Goal: Find specific page/section: Find specific page/section

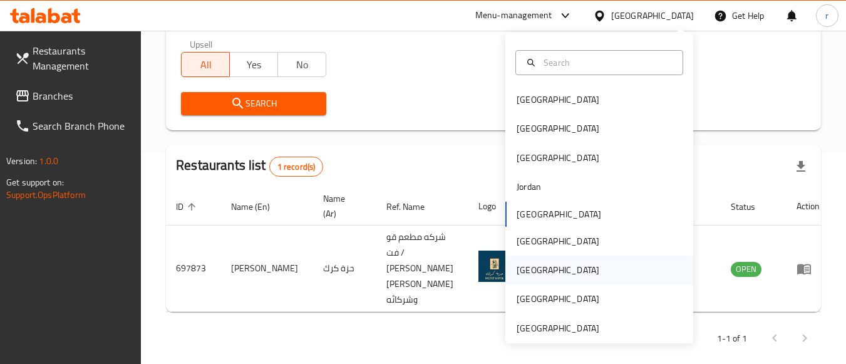
click at [524, 263] on div "[GEOGRAPHIC_DATA]" at bounding box center [558, 270] width 83 height 14
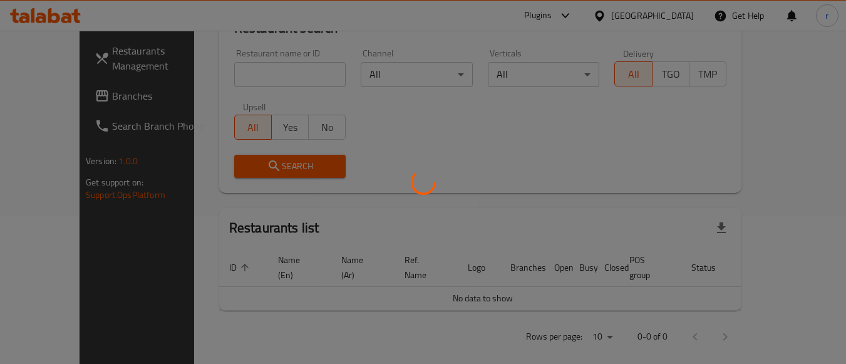
scroll to position [210, 0]
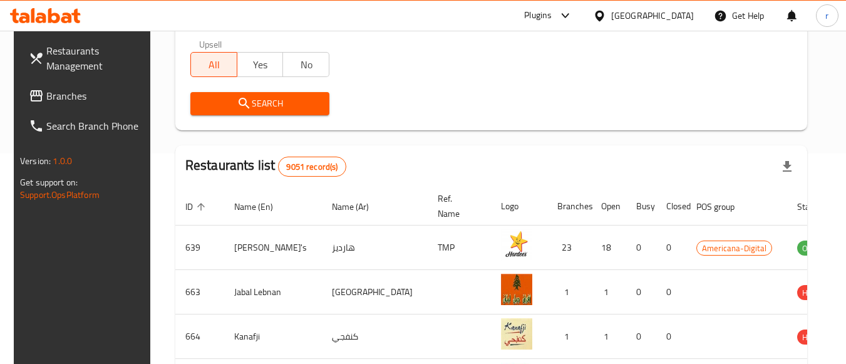
click at [65, 95] on span "Branches" at bounding box center [95, 95] width 99 height 15
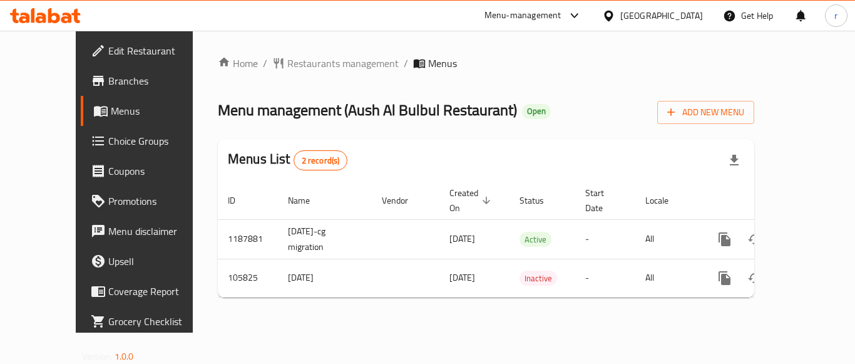
click at [294, 64] on div "Home / Restaurants management / Menus Menu management ( Aush Al Bulbul Restaura…" at bounding box center [486, 182] width 537 height 252
click at [294, 64] on span "Restaurants management" at bounding box center [342, 63] width 111 height 15
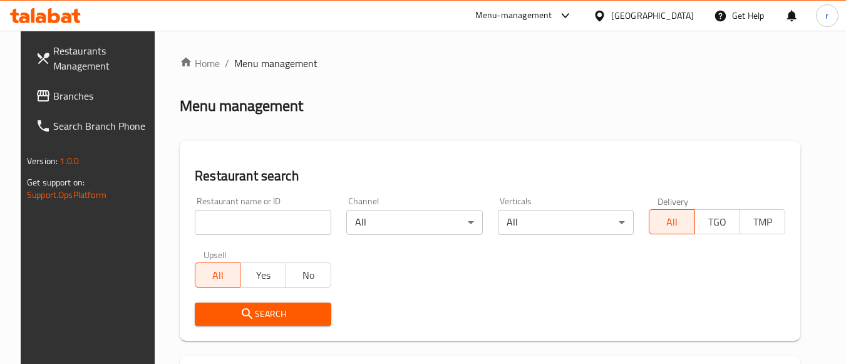
click at [248, 217] on input "search" at bounding box center [263, 222] width 137 height 25
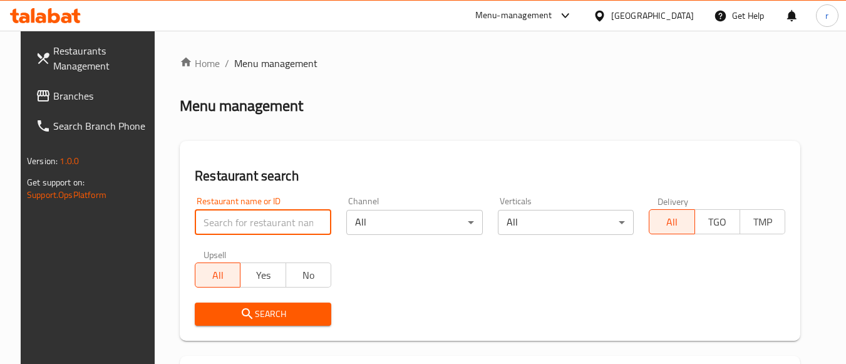
click at [248, 217] on input "search" at bounding box center [263, 222] width 137 height 25
paste input "603198"
type input "603198"
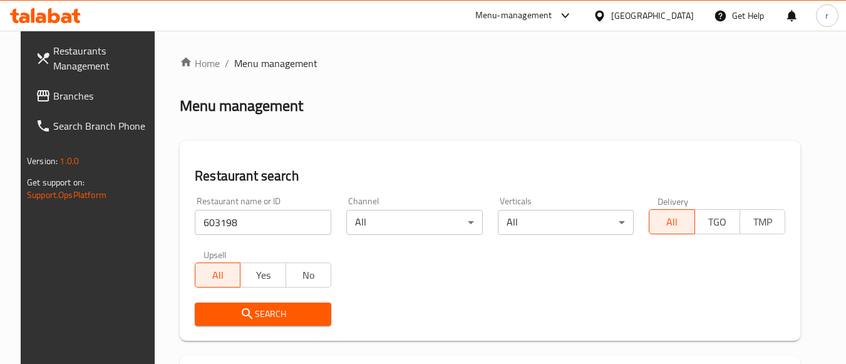
click at [247, 321] on span "Search" at bounding box center [263, 314] width 116 height 16
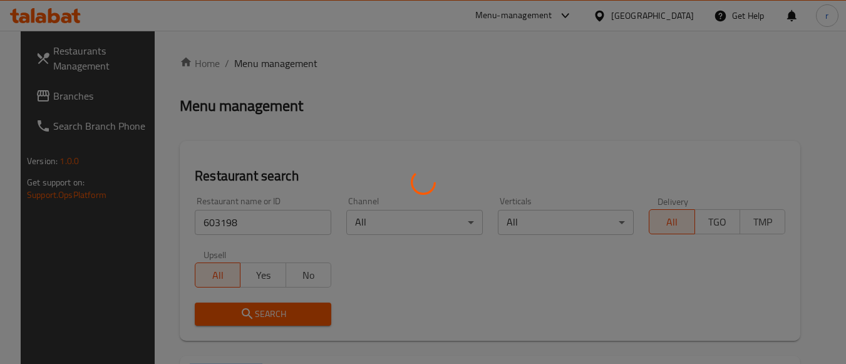
click at [247, 321] on div at bounding box center [423, 182] width 846 height 364
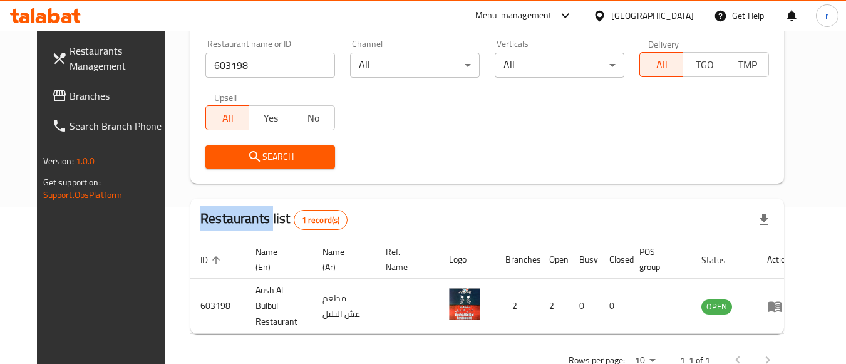
scroll to position [184, 0]
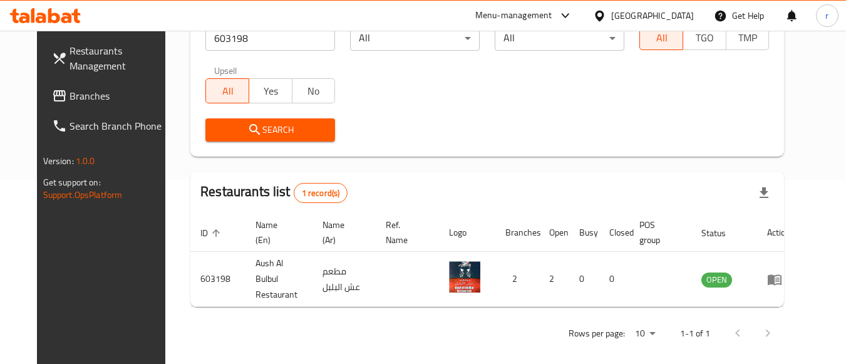
click at [684, 14] on div "[GEOGRAPHIC_DATA]" at bounding box center [652, 16] width 83 height 14
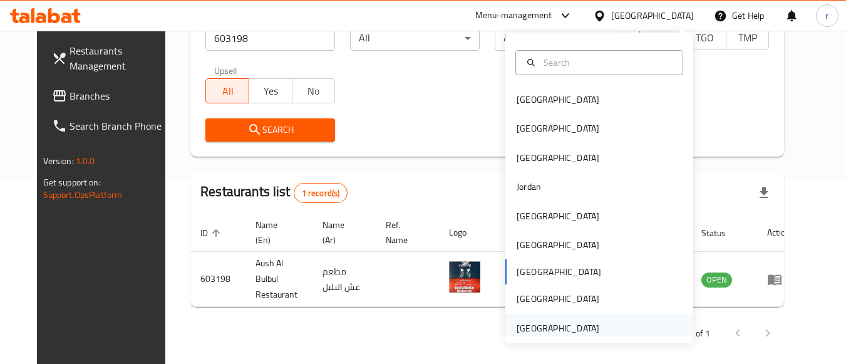
click at [547, 329] on div "[GEOGRAPHIC_DATA]" at bounding box center [558, 328] width 83 height 14
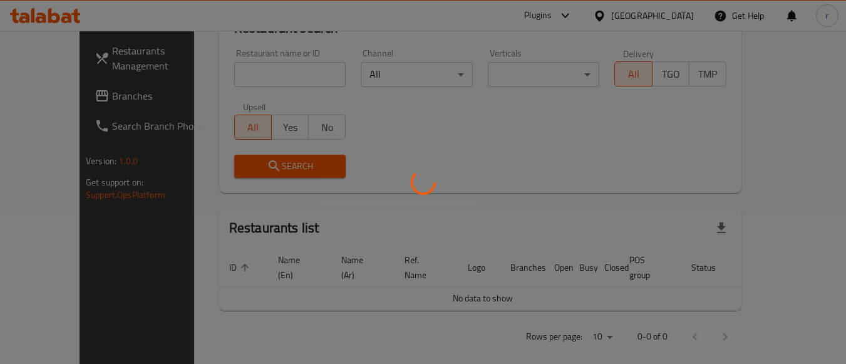
scroll to position [184, 0]
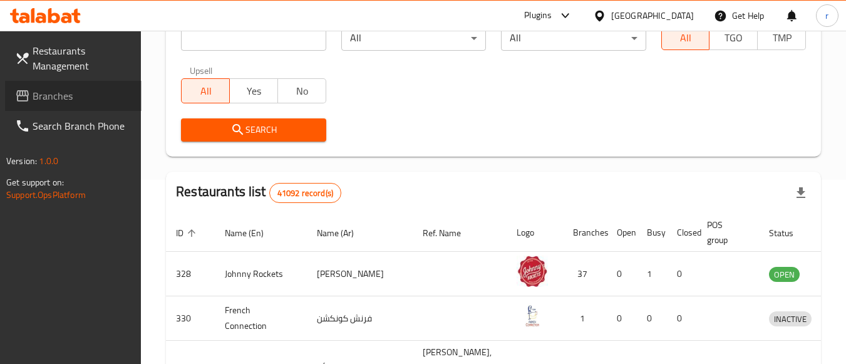
click at [54, 98] on span "Branches" at bounding box center [82, 95] width 99 height 15
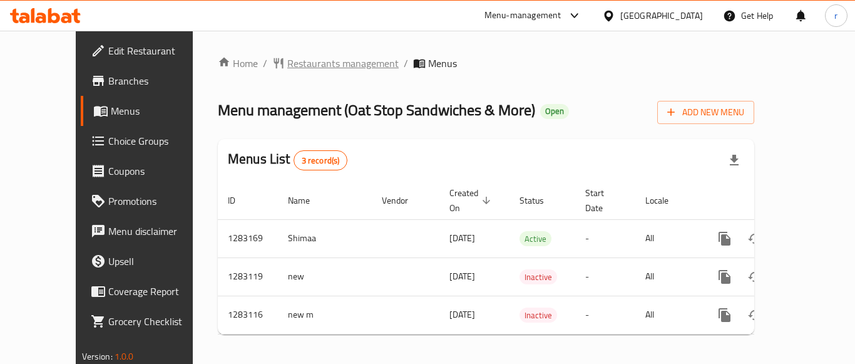
click at [304, 63] on span "Restaurants management" at bounding box center [342, 63] width 111 height 15
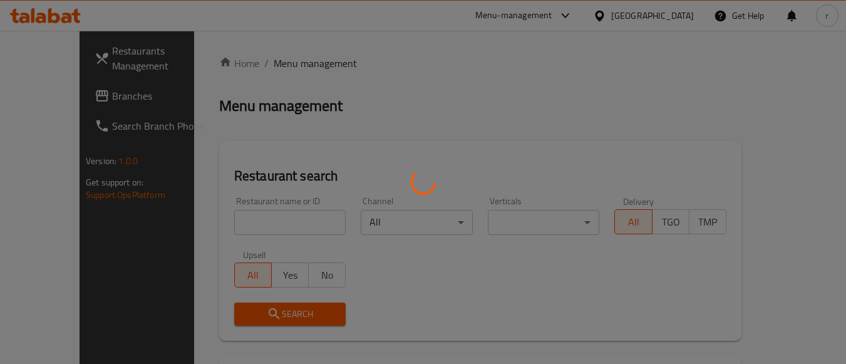
click at [235, 227] on div at bounding box center [423, 182] width 846 height 364
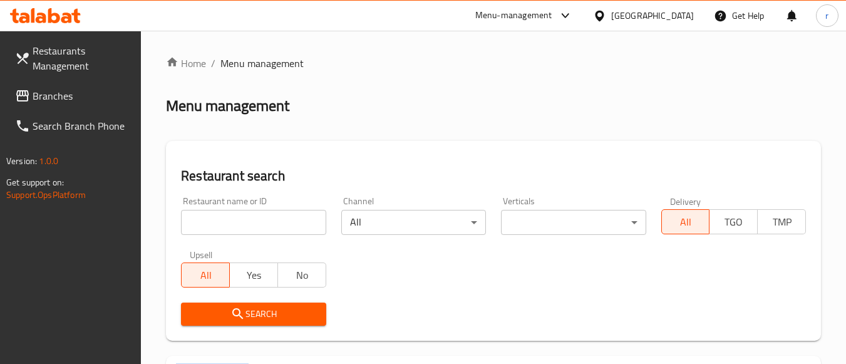
click at [235, 227] on div at bounding box center [423, 182] width 846 height 364
click at [237, 225] on input "search" at bounding box center [253, 222] width 145 height 25
paste input "695098"
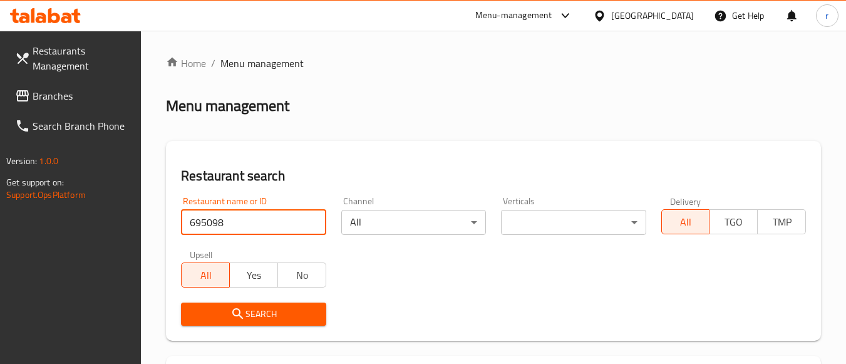
type input "695098"
click at [237, 304] on button "Search" at bounding box center [253, 313] width 145 height 23
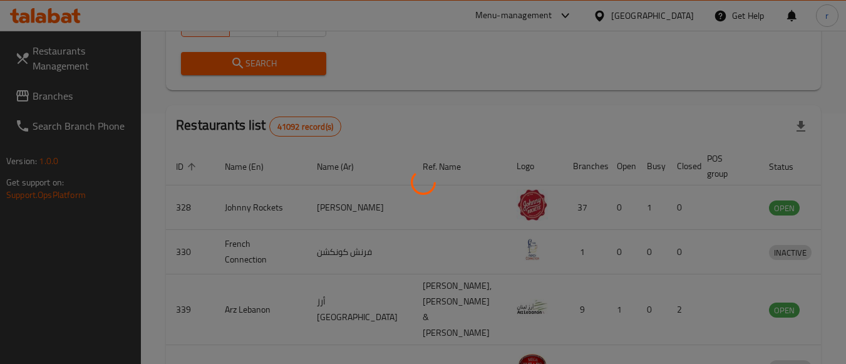
scroll to position [195, 0]
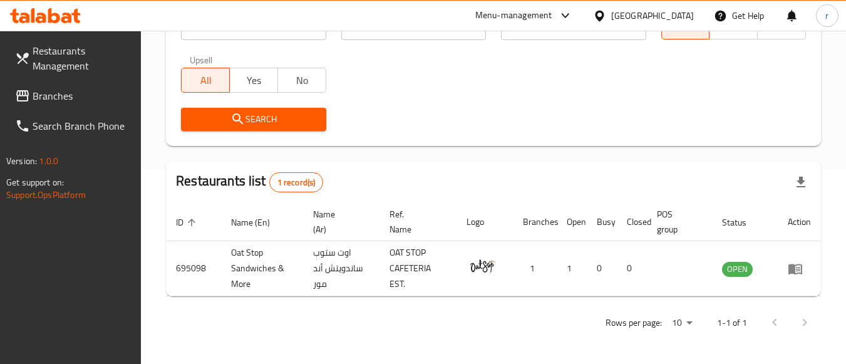
click at [85, 90] on span "Branches" at bounding box center [82, 95] width 99 height 15
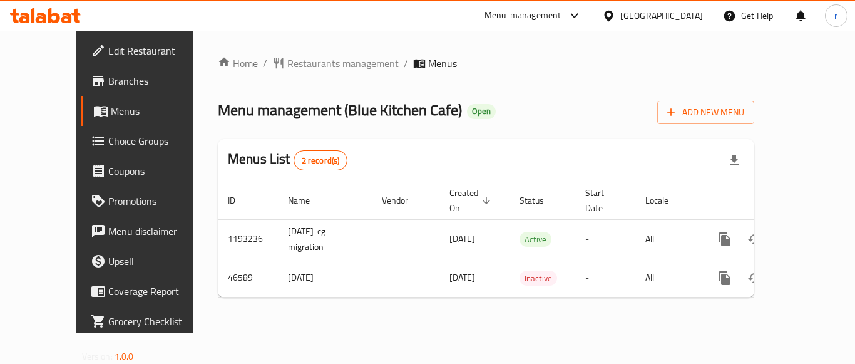
click at [291, 59] on span "Restaurants management" at bounding box center [342, 63] width 111 height 15
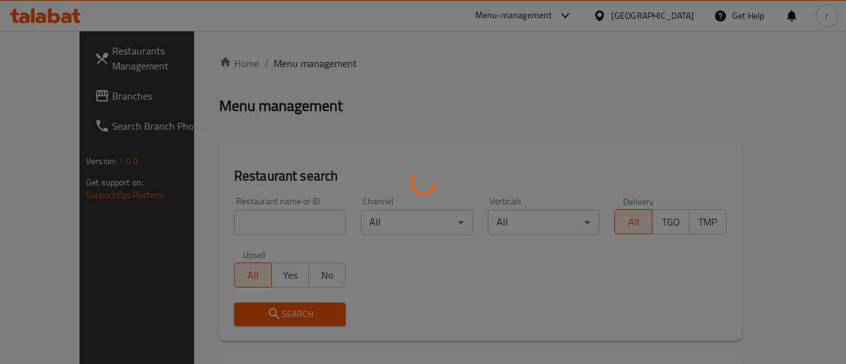
click at [260, 223] on div at bounding box center [423, 182] width 846 height 364
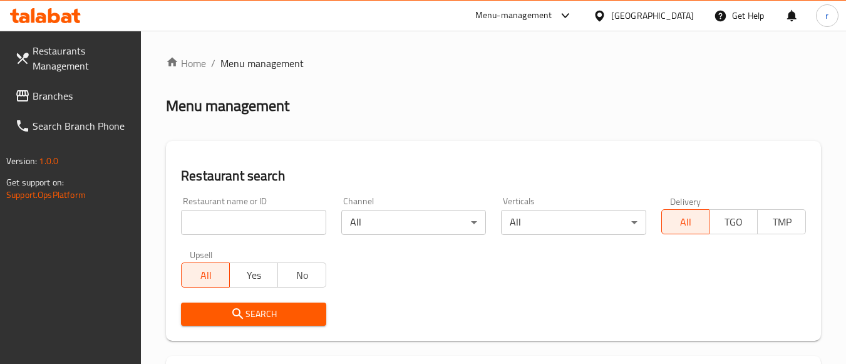
drag, startPoint x: 262, startPoint y: 220, endPoint x: 272, endPoint y: 214, distance: 12.7
click at [262, 220] on input "search" at bounding box center [253, 222] width 145 height 25
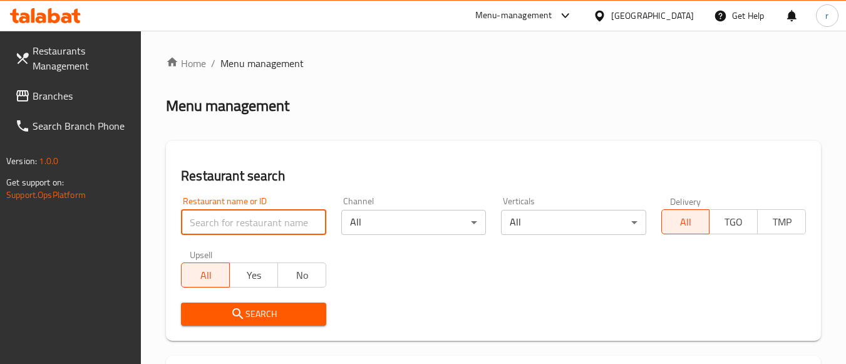
paste input "22736"
type input "22736"
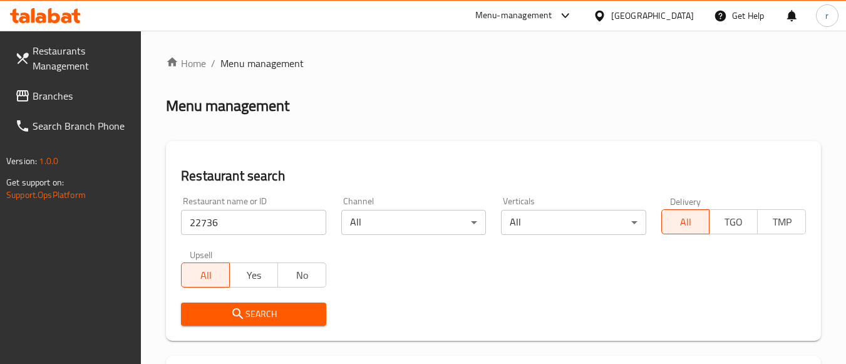
click at [249, 316] on span "Search" at bounding box center [253, 314] width 125 height 16
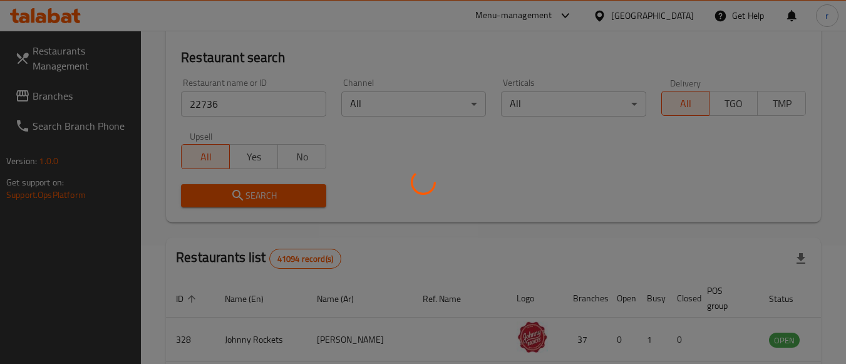
scroll to position [184, 0]
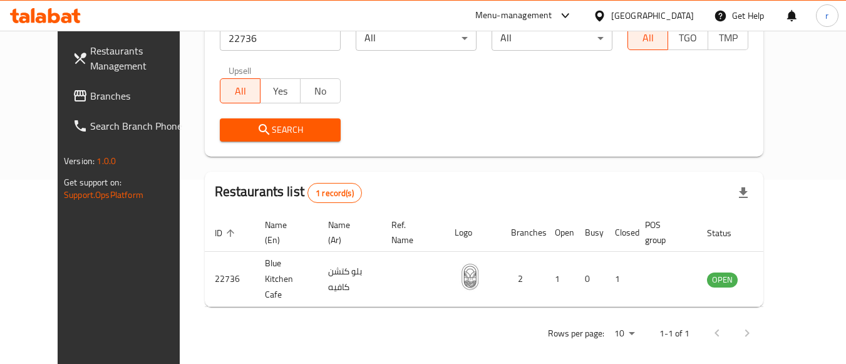
click at [659, 20] on div "[GEOGRAPHIC_DATA]" at bounding box center [652, 16] width 83 height 14
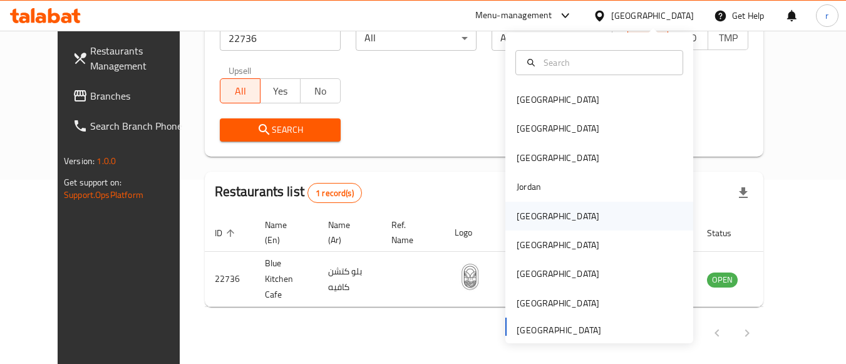
click at [519, 217] on div "[GEOGRAPHIC_DATA]" at bounding box center [558, 216] width 83 height 14
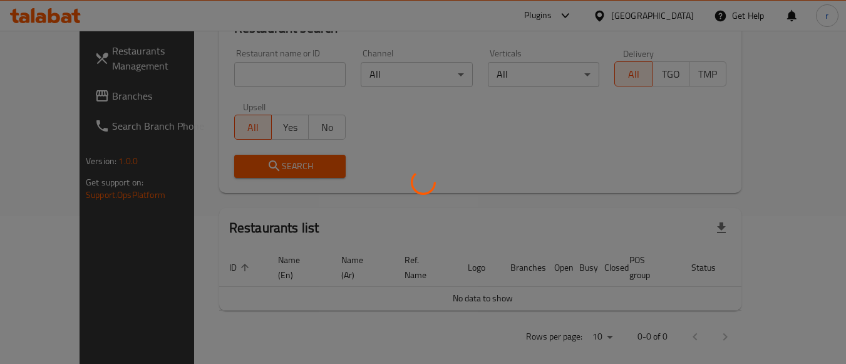
scroll to position [184, 0]
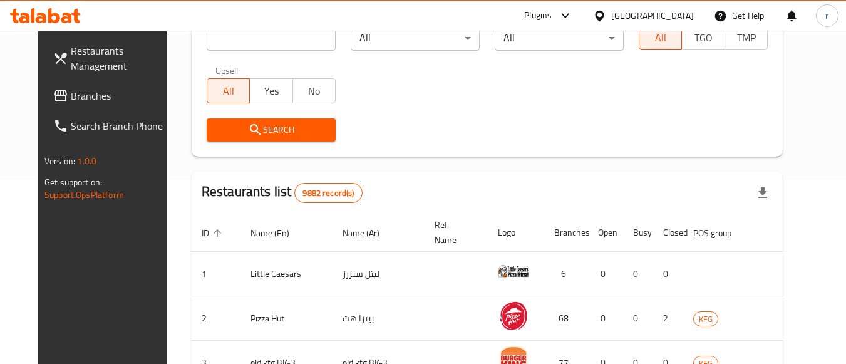
click at [71, 97] on span "Branches" at bounding box center [120, 95] width 99 height 15
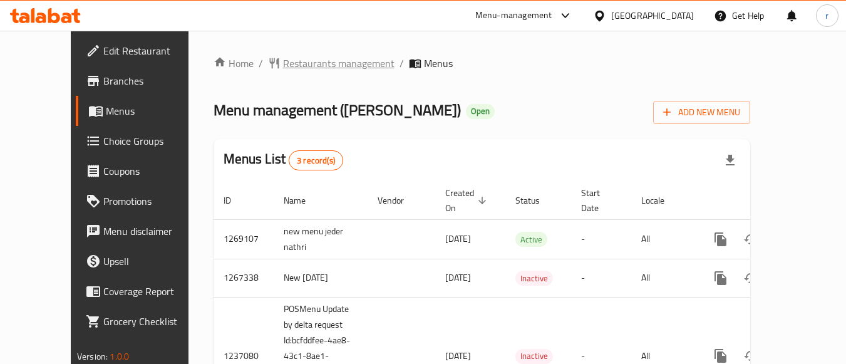
click at [283, 58] on span "Restaurants management" at bounding box center [338, 63] width 111 height 15
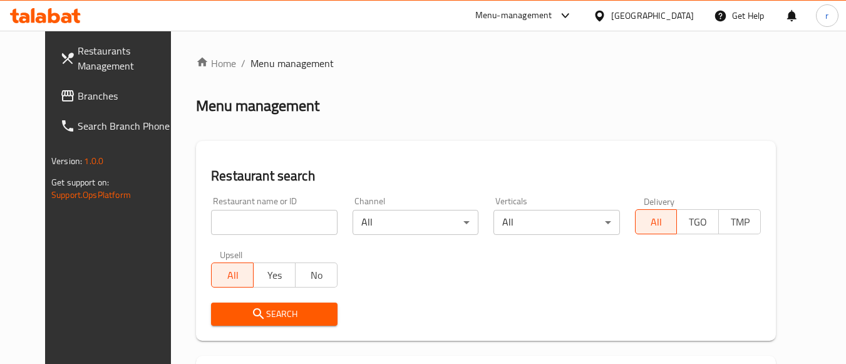
click at [255, 220] on input "search" at bounding box center [274, 222] width 126 height 25
paste input "27452"
type input "27452"
click at [277, 312] on span "Search" at bounding box center [274, 314] width 106 height 16
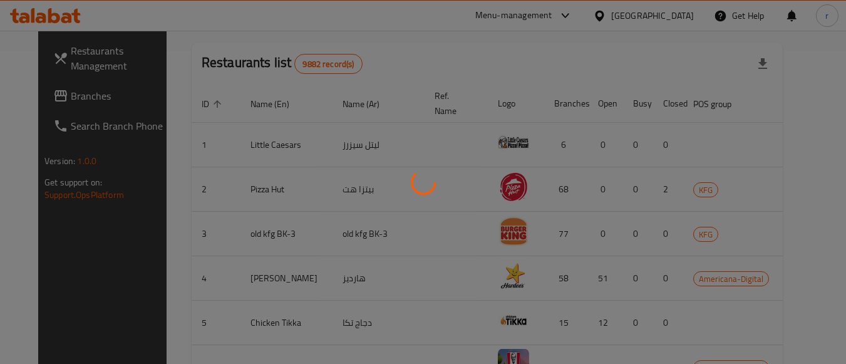
scroll to position [184, 0]
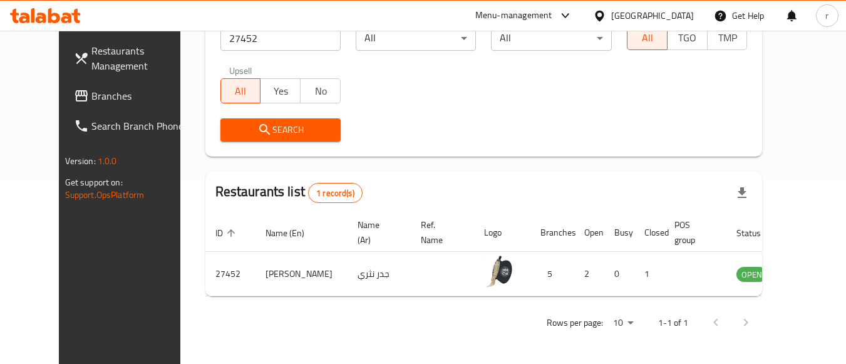
click at [679, 11] on div "[GEOGRAPHIC_DATA]" at bounding box center [652, 16] width 83 height 14
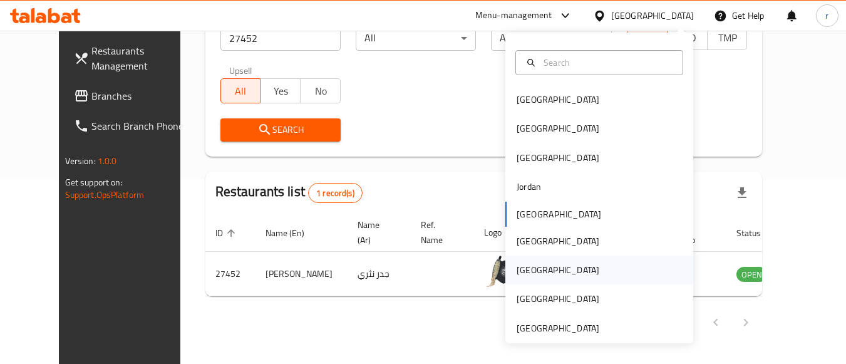
click at [520, 273] on div "Qatar" at bounding box center [558, 270] width 83 height 14
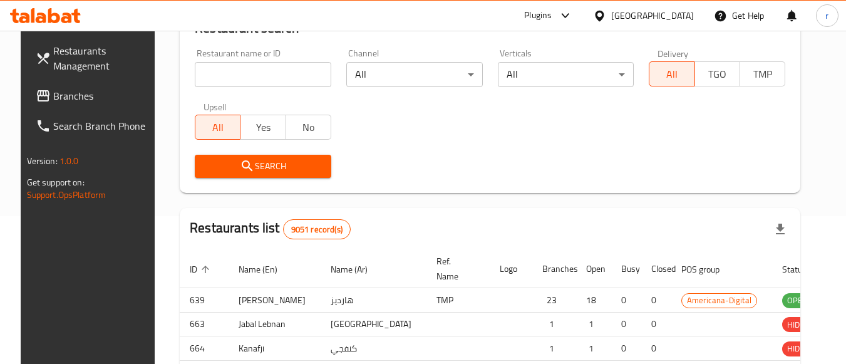
scroll to position [184, 0]
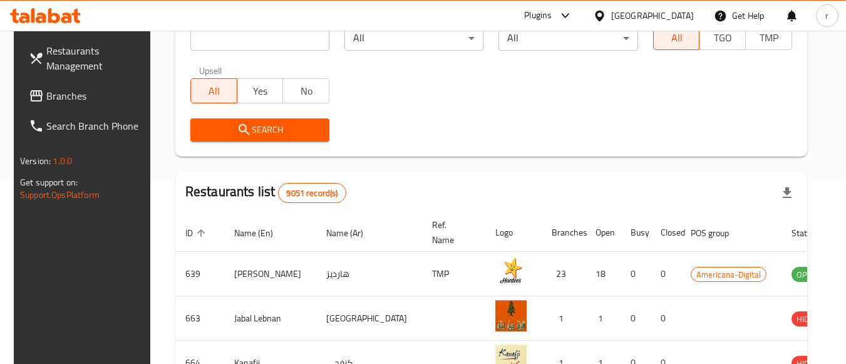
click at [47, 96] on span "Branches" at bounding box center [95, 95] width 99 height 15
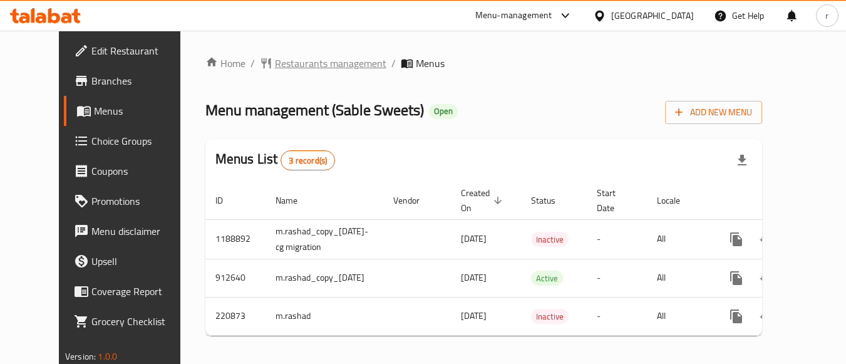
click at [275, 68] on span "Restaurants management" at bounding box center [330, 63] width 111 height 15
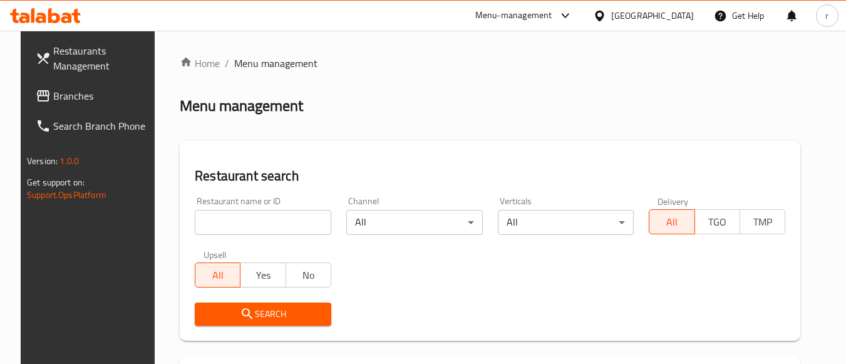
click at [215, 214] on input "search" at bounding box center [263, 222] width 137 height 25
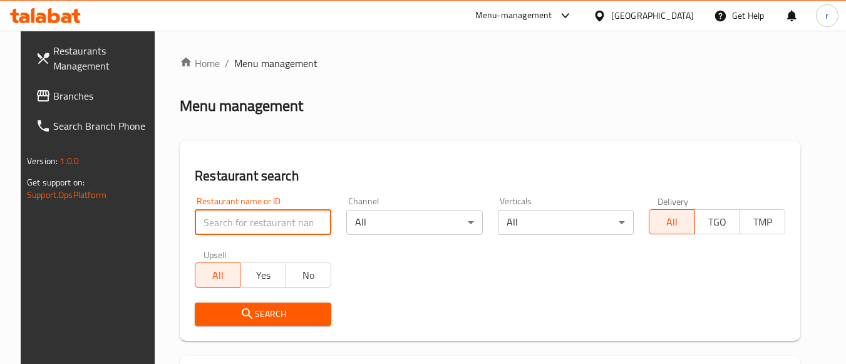
paste input "625358"
type input "625358"
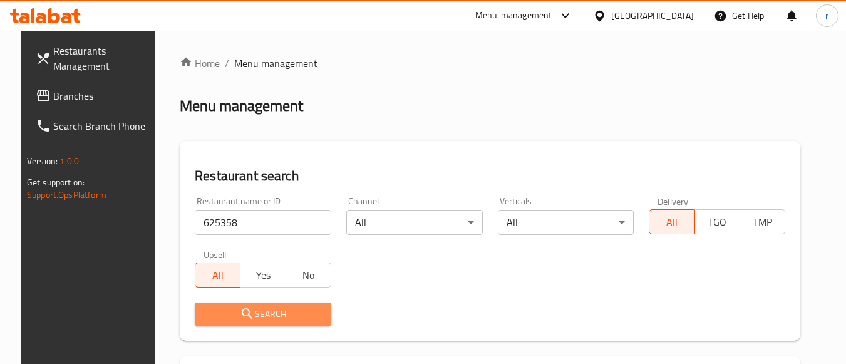
click at [209, 313] on span "Search" at bounding box center [263, 314] width 116 height 16
click at [209, 313] on div at bounding box center [423, 182] width 846 height 364
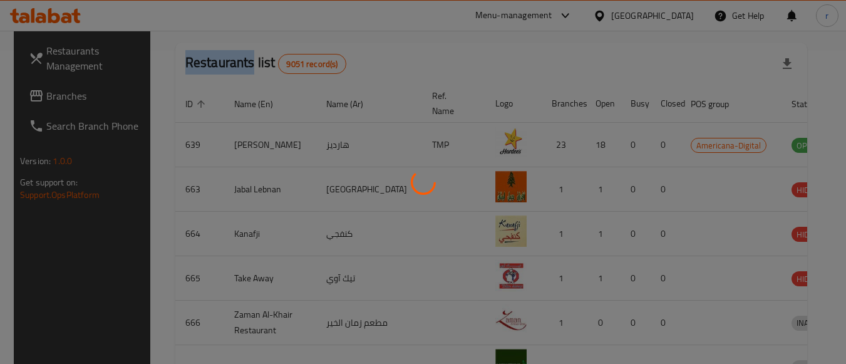
scroll to position [184, 0]
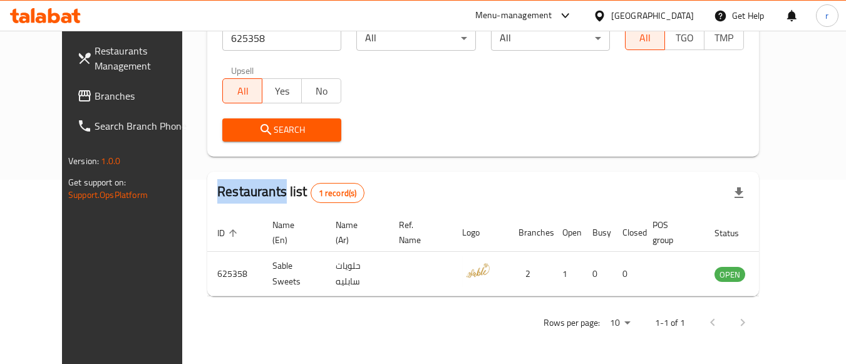
click at [606, 16] on icon at bounding box center [599, 15] width 13 height 13
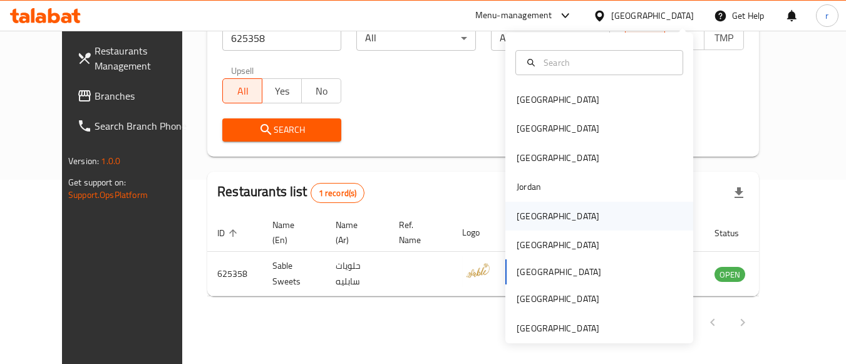
click at [521, 220] on div "Kuwait" at bounding box center [558, 216] width 83 height 14
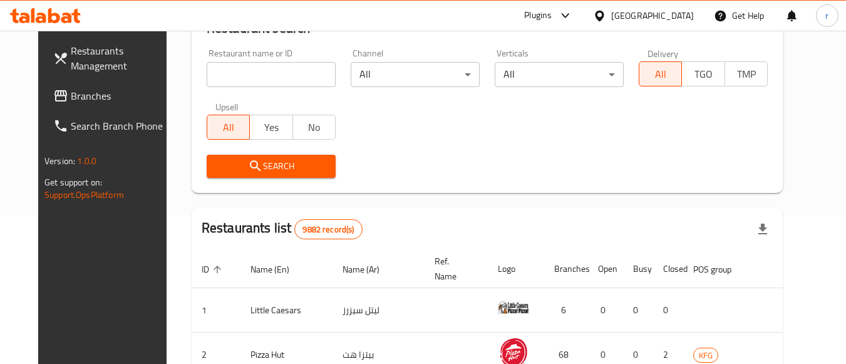
scroll to position [184, 0]
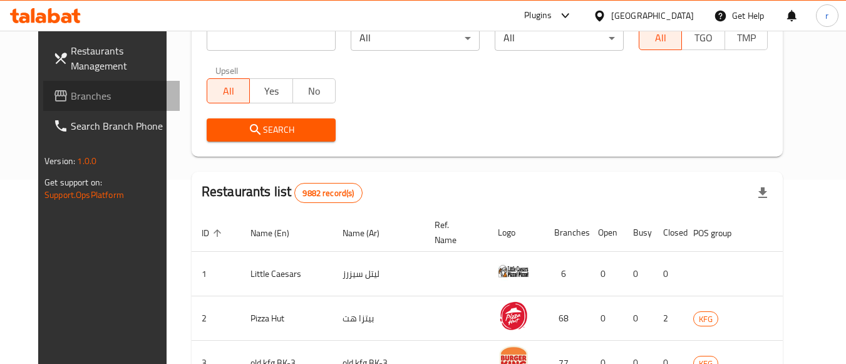
click at [71, 97] on span "Branches" at bounding box center [120, 95] width 99 height 15
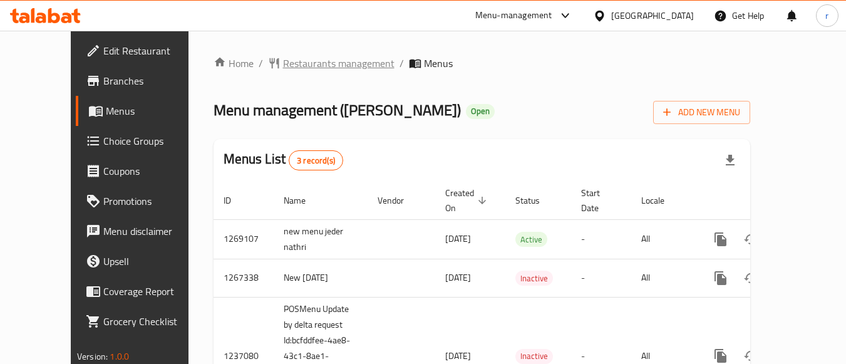
click at [308, 66] on span "Restaurants management" at bounding box center [338, 63] width 111 height 15
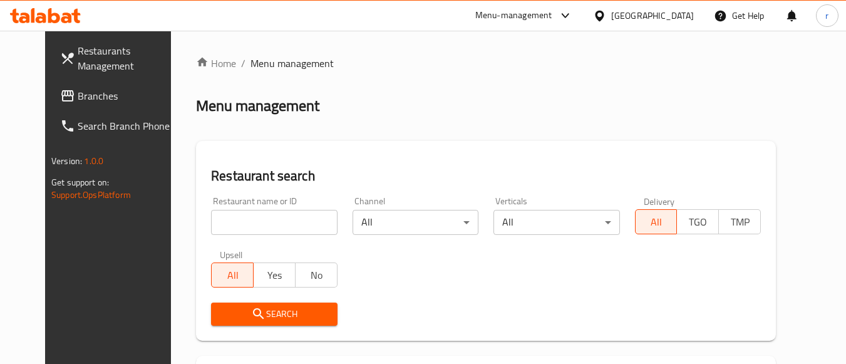
click at [256, 215] on input "search" at bounding box center [274, 222] width 126 height 25
click at [240, 211] on input "search" at bounding box center [274, 222] width 126 height 25
click at [240, 227] on input "search" at bounding box center [274, 222] width 126 height 25
paste input "27452"
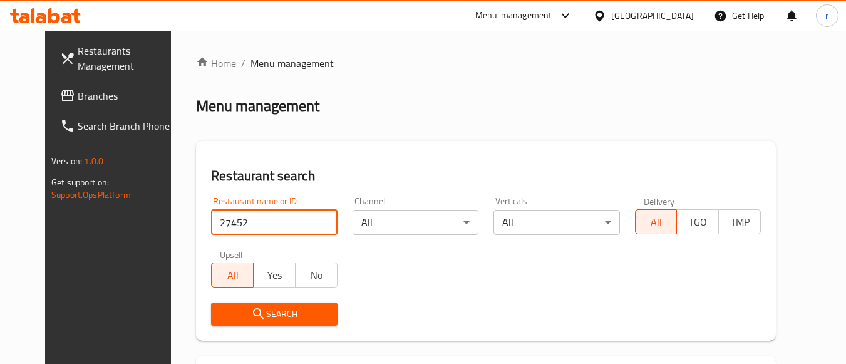
type input "27452"
click at [251, 318] on icon "submit" at bounding box center [258, 313] width 15 height 15
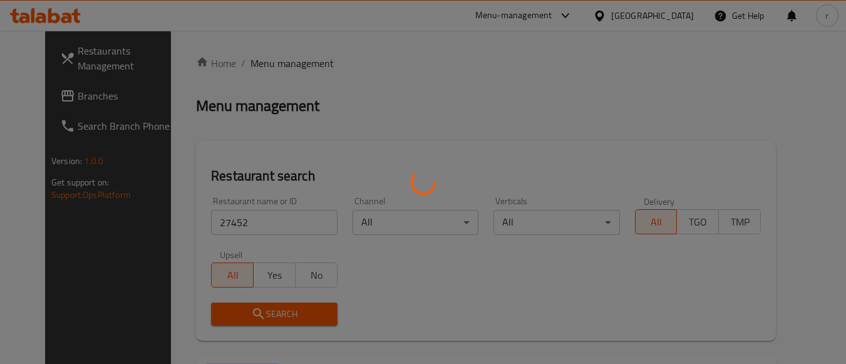
click at [230, 318] on div at bounding box center [423, 182] width 846 height 364
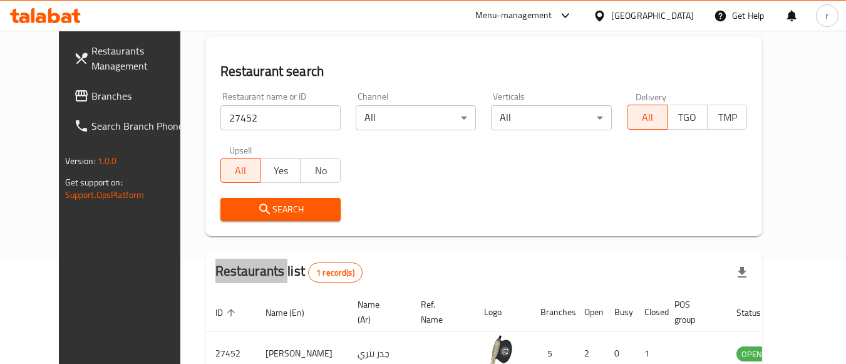
scroll to position [150, 0]
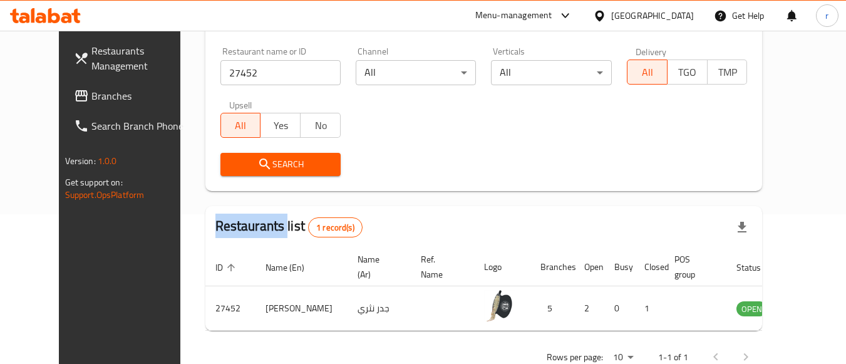
click at [91, 94] on span "Branches" at bounding box center [140, 95] width 99 height 15
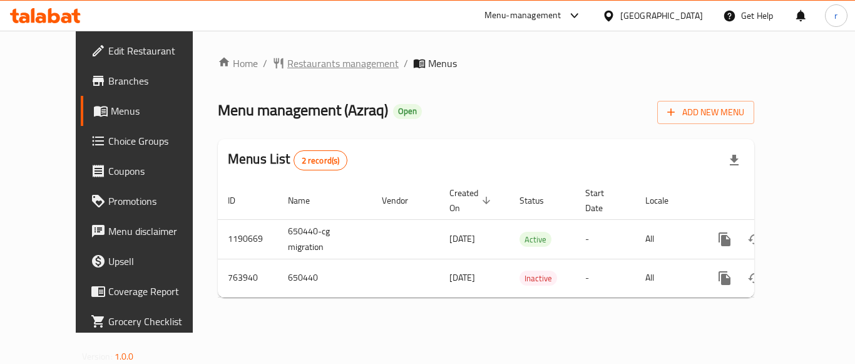
click at [291, 63] on span "Restaurants management" at bounding box center [342, 63] width 111 height 15
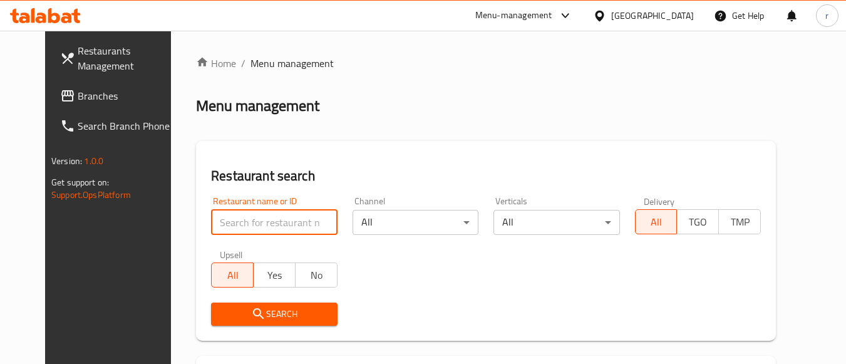
click at [263, 215] on input "search" at bounding box center [274, 222] width 126 height 25
paste input "650440"
type input "650440"
click at [433, 144] on div "Restaurant search Restaurant name or ID 650440 Restaurant name or ID Channel Al…" at bounding box center [486, 241] width 580 height 200
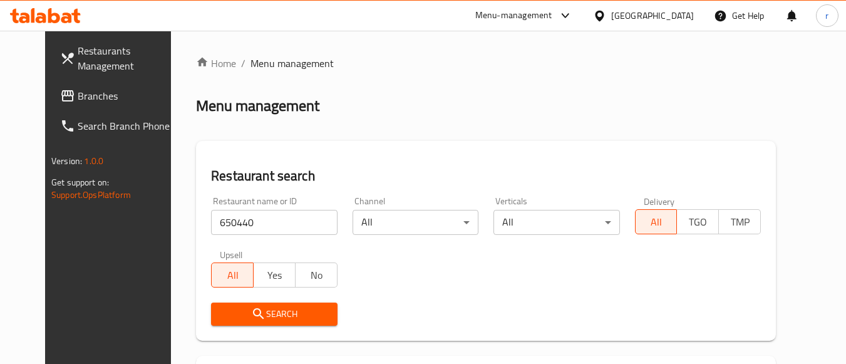
click at [253, 324] on button "Search" at bounding box center [274, 313] width 126 height 23
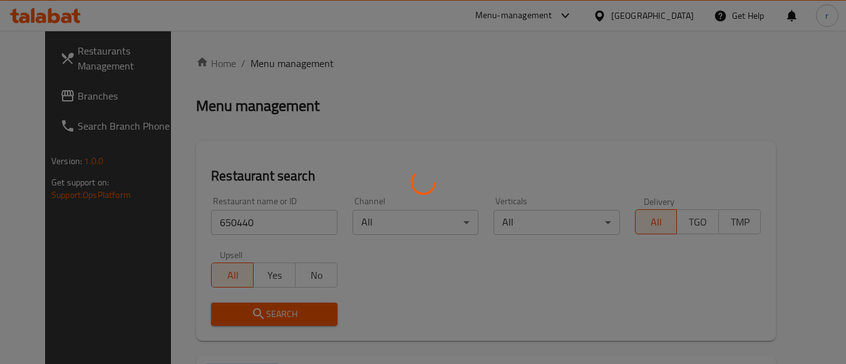
click at [253, 324] on div at bounding box center [423, 182] width 846 height 364
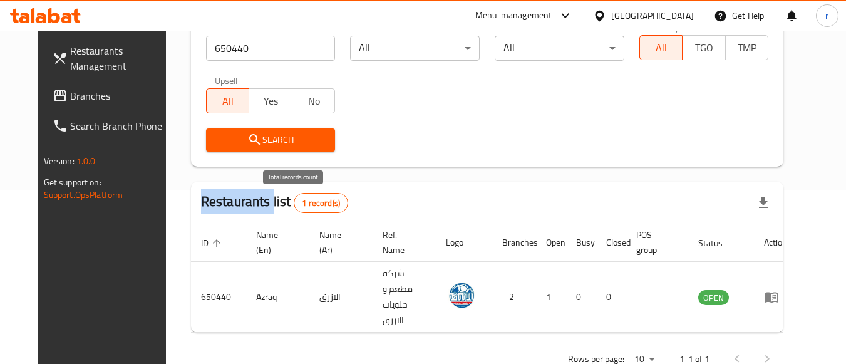
scroll to position [179, 0]
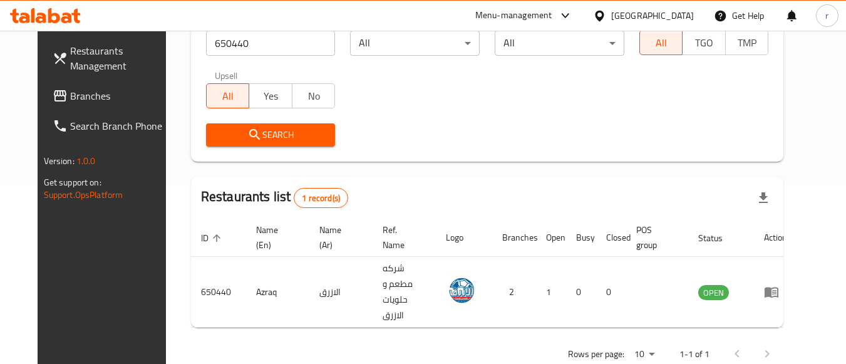
click at [668, 18] on div "Kuwait" at bounding box center [643, 16] width 101 height 14
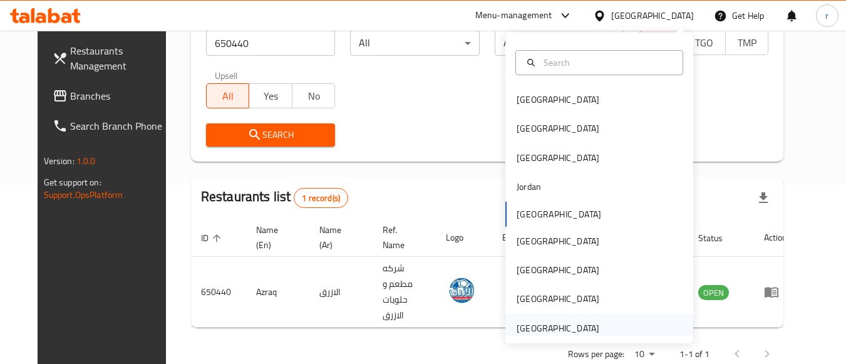
click at [574, 330] on div "[GEOGRAPHIC_DATA]" at bounding box center [558, 328] width 83 height 14
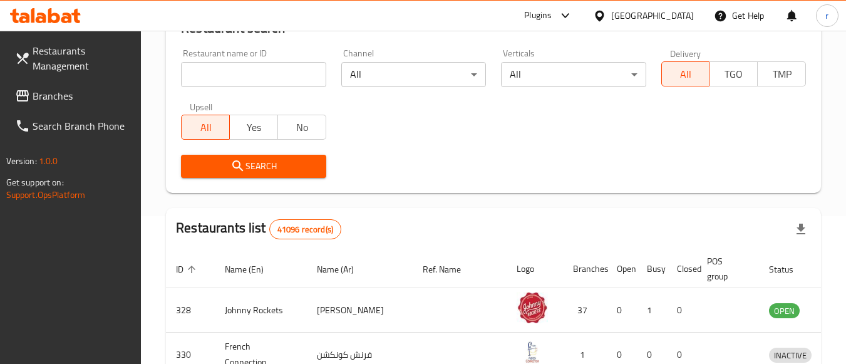
scroll to position [179, 0]
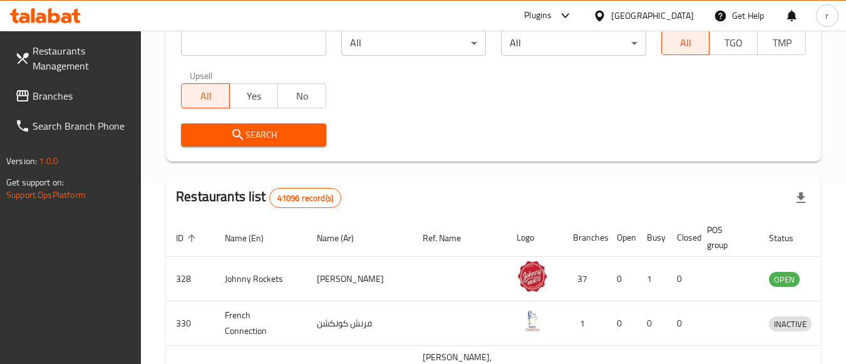
click at [58, 91] on span "Branches" at bounding box center [82, 95] width 99 height 15
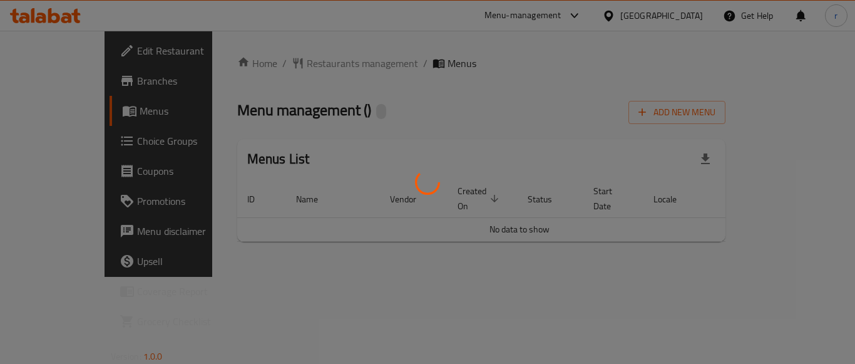
click at [302, 66] on div at bounding box center [427, 182] width 855 height 364
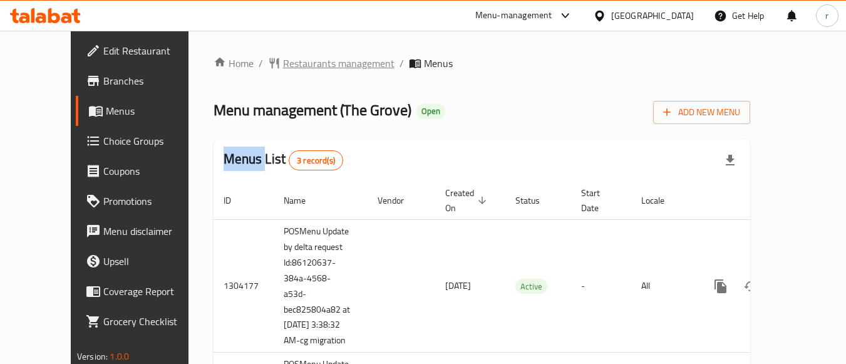
click at [291, 65] on span "Restaurants management" at bounding box center [338, 63] width 111 height 15
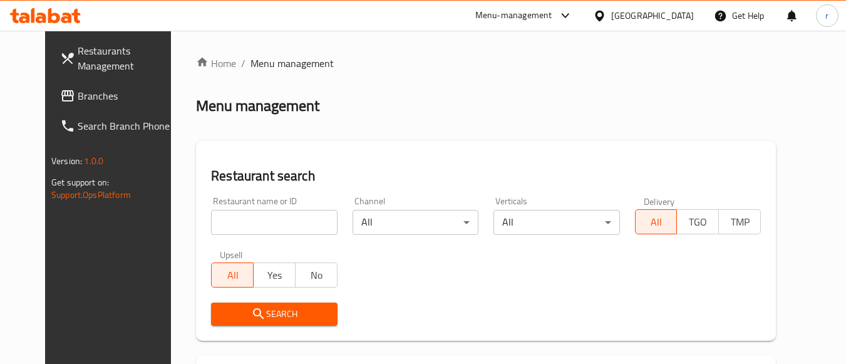
click at [240, 220] on input "search" at bounding box center [274, 222] width 126 height 25
paste input "25160"
type input "25160"
drag, startPoint x: 294, startPoint y: 314, endPoint x: 442, endPoint y: 180, distance: 199.5
click at [296, 314] on span "Search" at bounding box center [274, 314] width 106 height 16
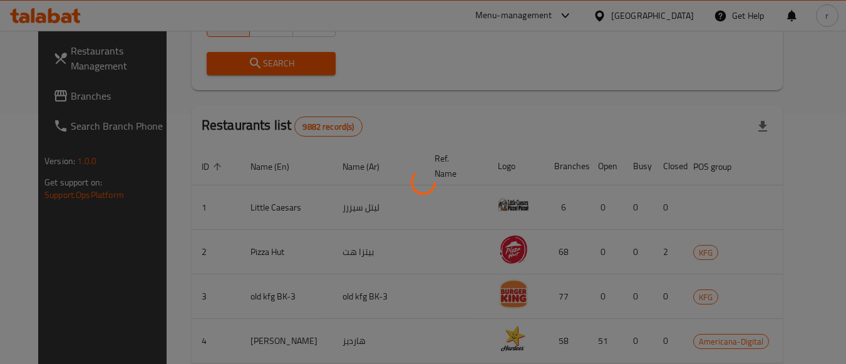
scroll to position [184, 0]
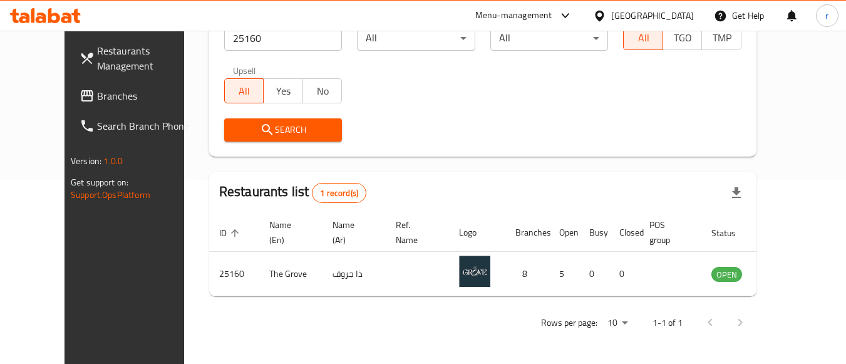
click at [611, 9] on div at bounding box center [602, 16] width 18 height 14
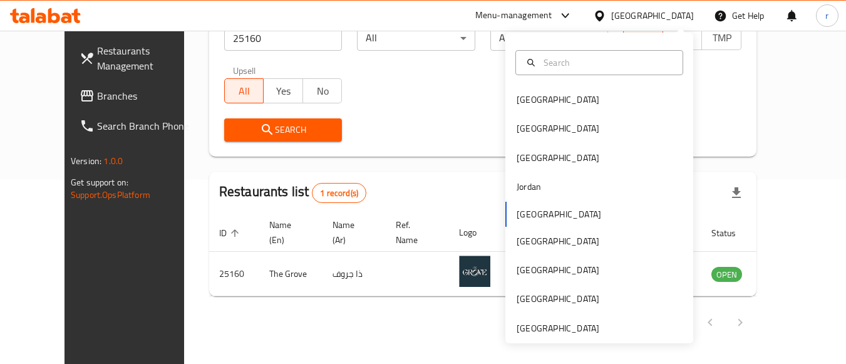
click at [410, 90] on div "Restaurant name or ID 25160 Restaurant name or ID Channel All ​ Verticals All ​…" at bounding box center [483, 77] width 532 height 144
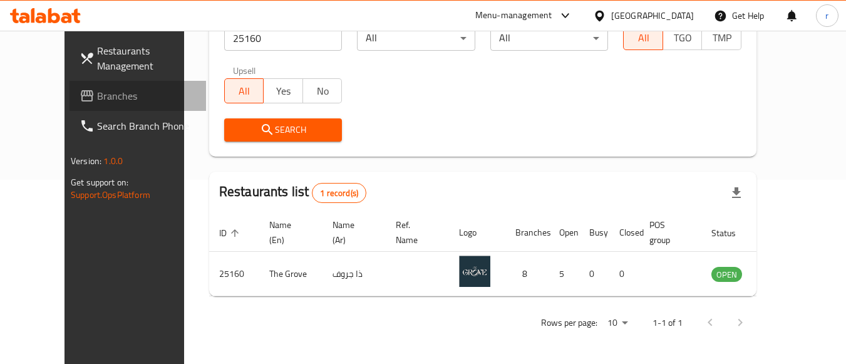
click at [97, 96] on span "Branches" at bounding box center [146, 95] width 99 height 15
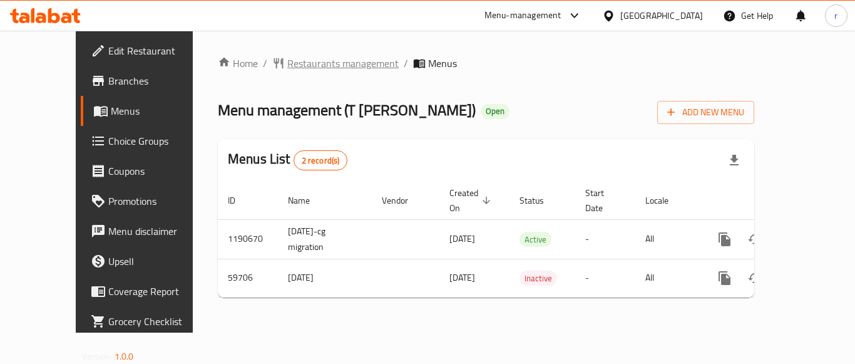
click at [287, 63] on span "Restaurants management" at bounding box center [342, 63] width 111 height 15
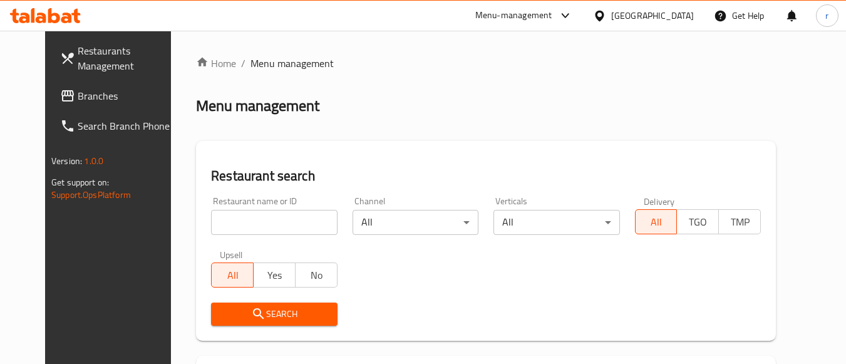
click at [216, 225] on input "search" at bounding box center [274, 222] width 126 height 25
paste input "28844"
type input "28844"
click at [226, 305] on button "Search" at bounding box center [274, 313] width 126 height 23
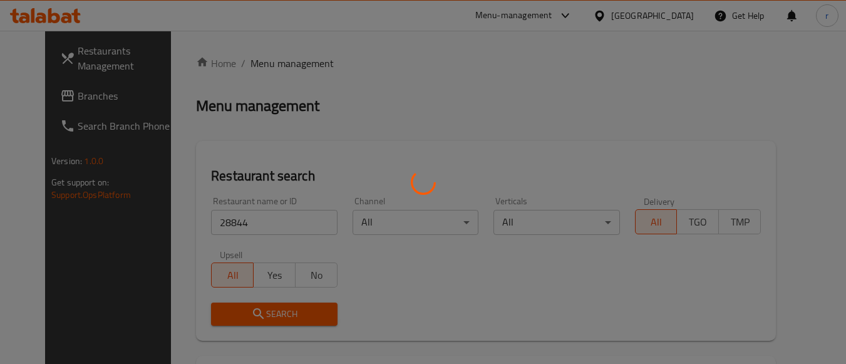
click at [224, 315] on div at bounding box center [423, 182] width 846 height 364
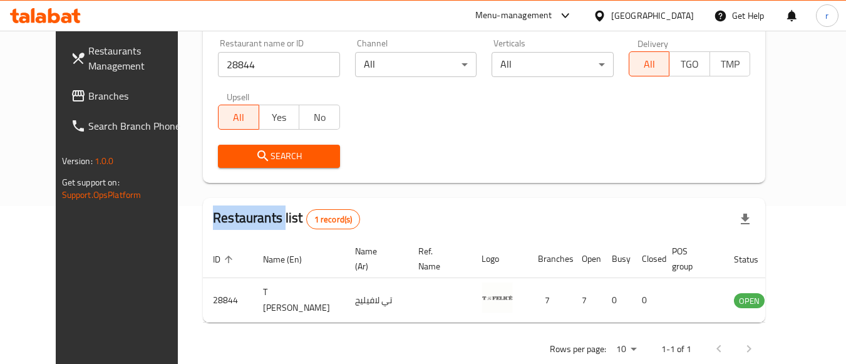
scroll to position [184, 0]
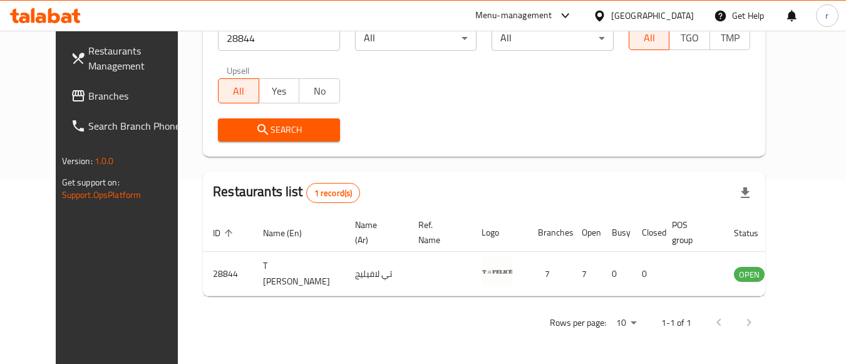
click at [683, 16] on div "[GEOGRAPHIC_DATA]" at bounding box center [652, 16] width 83 height 14
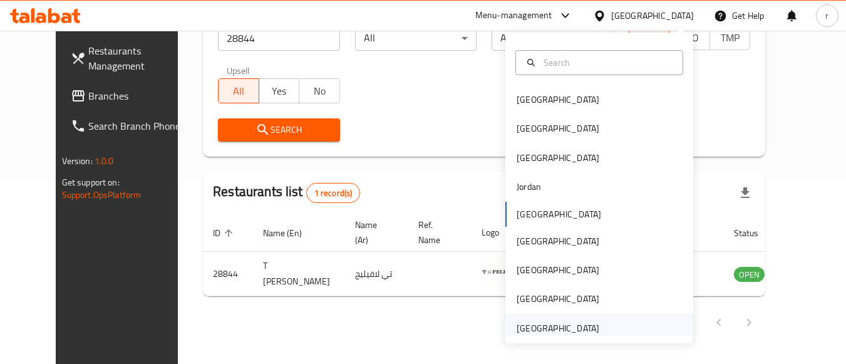
click at [561, 330] on div "[GEOGRAPHIC_DATA]" at bounding box center [558, 328] width 83 height 14
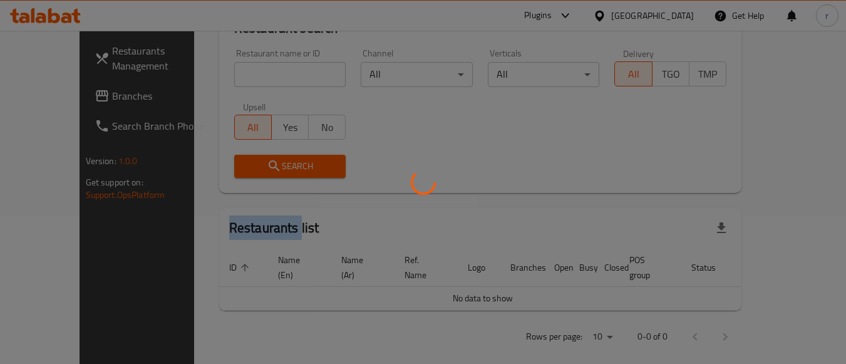
scroll to position [184, 0]
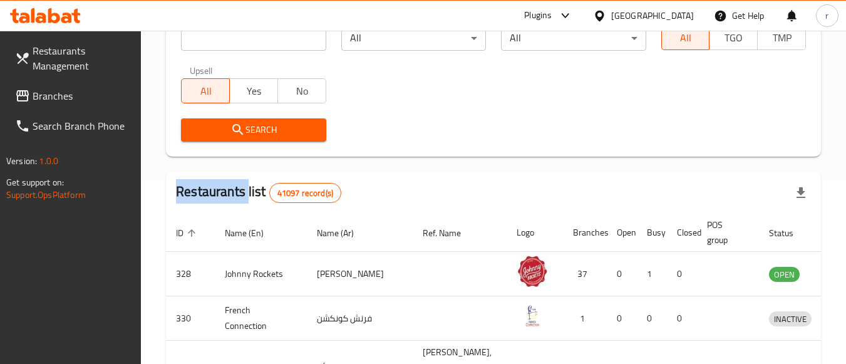
click at [59, 92] on span "Branches" at bounding box center [82, 95] width 99 height 15
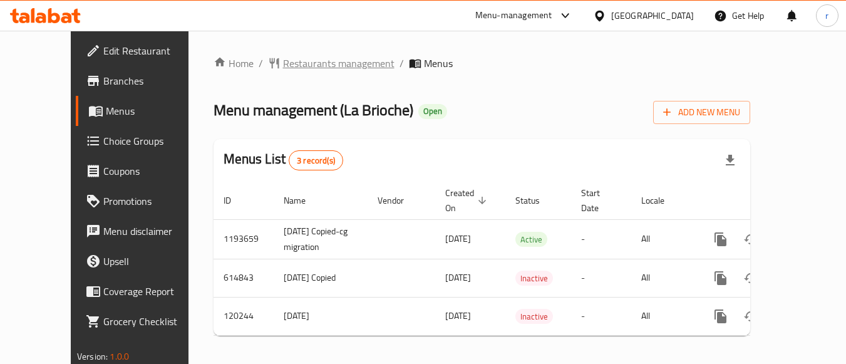
click at [294, 68] on span "Restaurants management" at bounding box center [338, 63] width 111 height 15
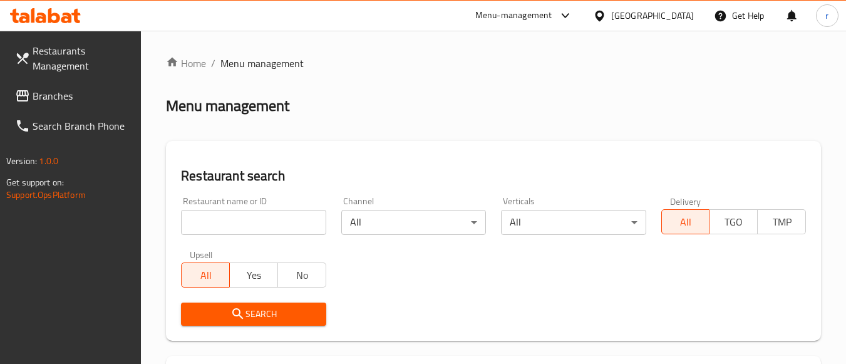
drag, startPoint x: 192, startPoint y: 223, endPoint x: 242, endPoint y: 234, distance: 51.4
click at [192, 223] on input "search" at bounding box center [253, 222] width 145 height 25
paste input "8815"
type input "8815"
click at [232, 311] on icon "submit" at bounding box center [237, 313] width 15 height 15
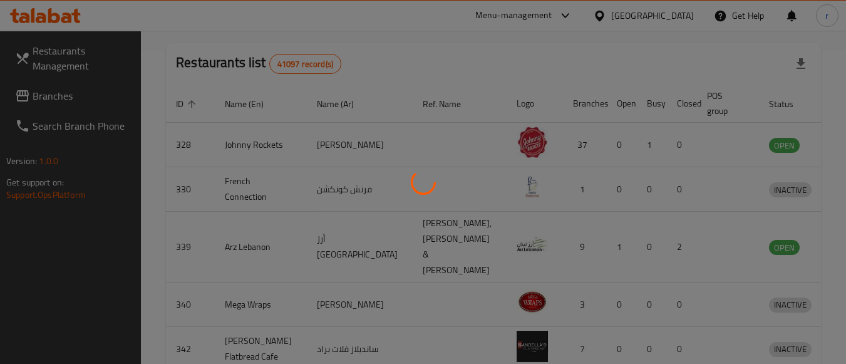
scroll to position [210, 0]
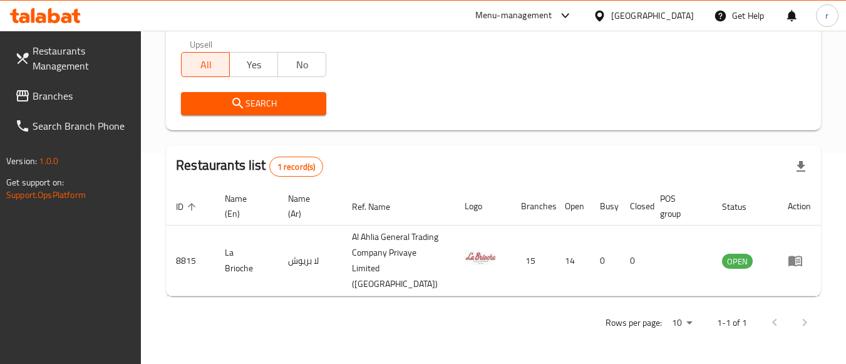
click at [69, 102] on span "Branches" at bounding box center [82, 95] width 99 height 15
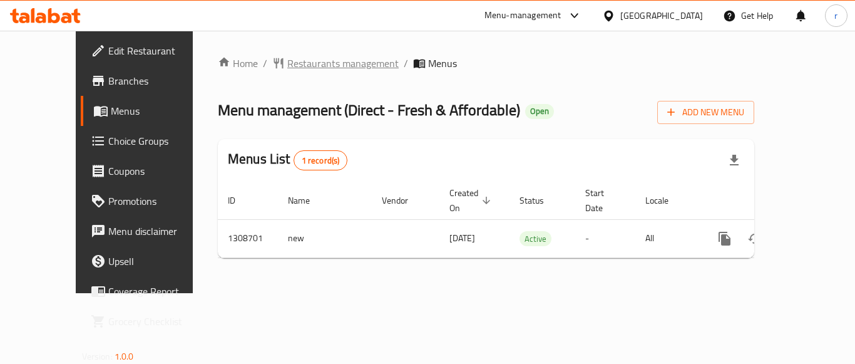
click at [299, 64] on span "Restaurants management" at bounding box center [342, 63] width 111 height 15
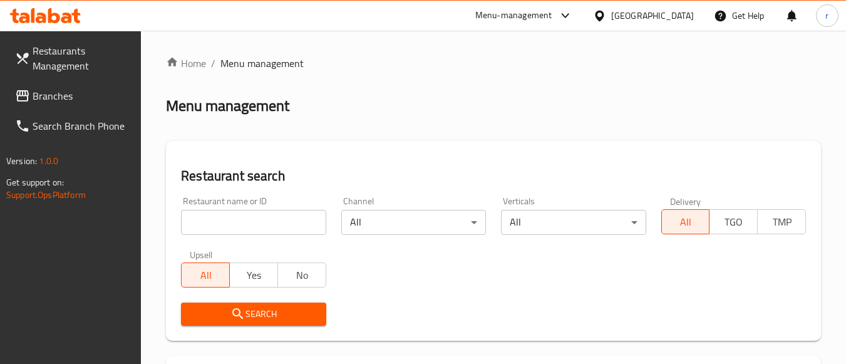
click at [285, 217] on input "search" at bounding box center [253, 222] width 145 height 25
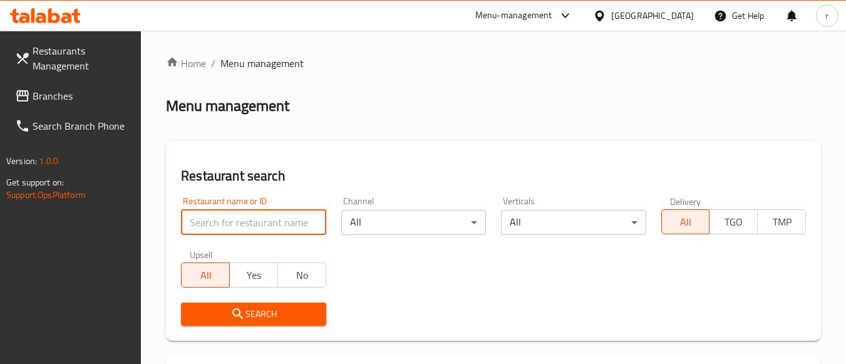
click at [287, 217] on input "search" at bounding box center [253, 222] width 145 height 25
paste input "704997"
type input "704997"
click at [461, 166] on div "Restaurant search Restaurant name or ID 704997 Restaurant name or ID Channel Al…" at bounding box center [493, 241] width 655 height 200
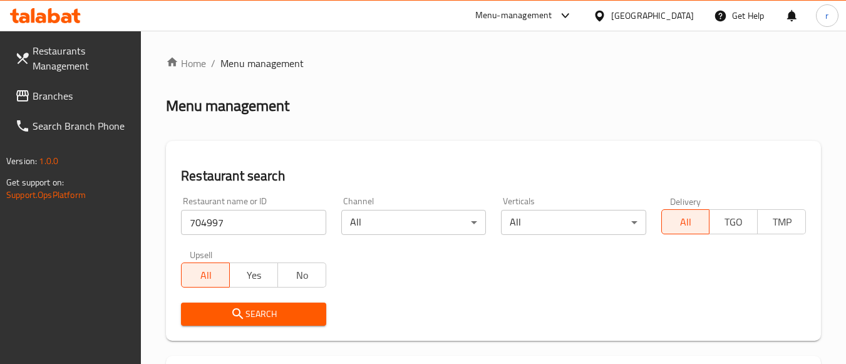
click at [294, 304] on button "Search" at bounding box center [253, 313] width 145 height 23
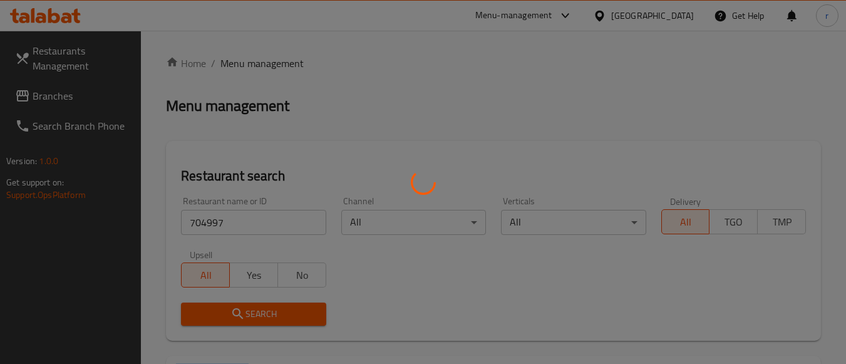
click at [294, 305] on div at bounding box center [423, 182] width 846 height 364
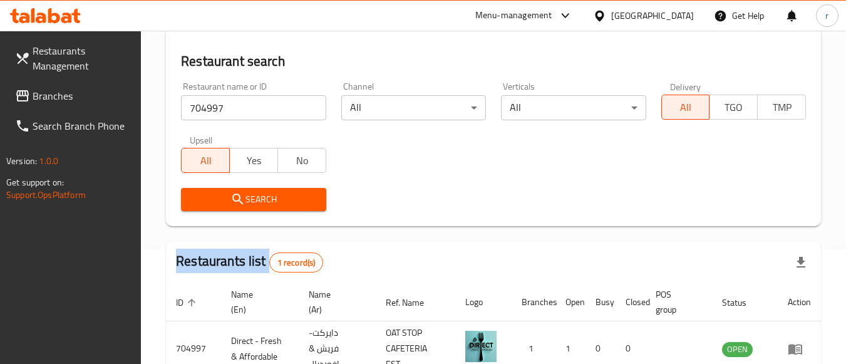
scroll to position [179, 0]
